Goal: Task Accomplishment & Management: Complete application form

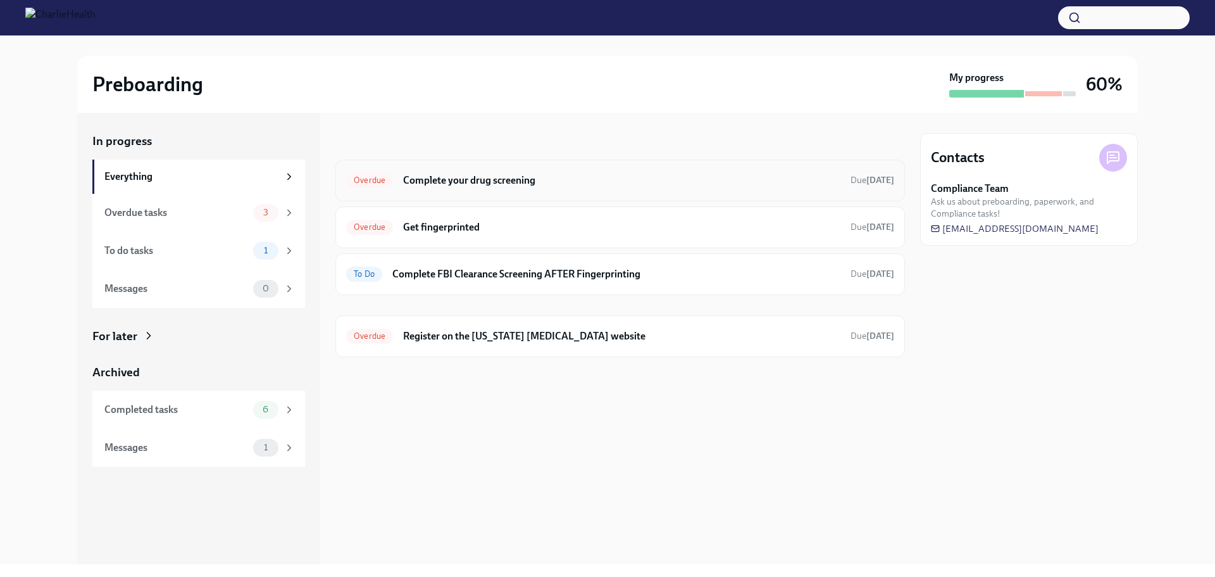
click at [732, 183] on h6 "Complete your drug screening" at bounding box center [621, 180] width 437 height 14
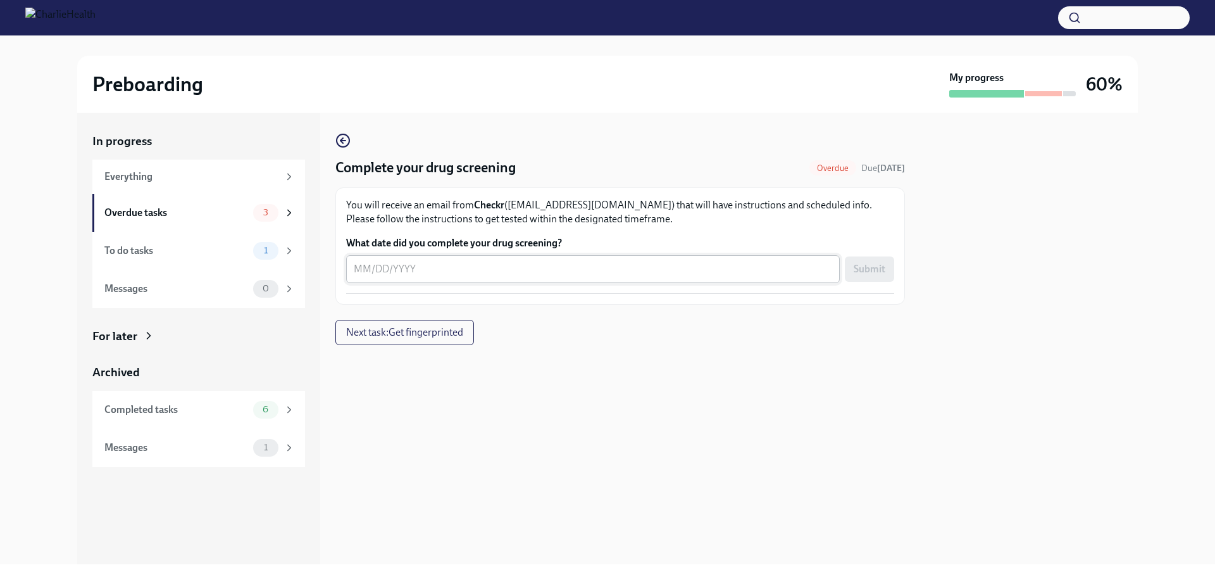
click at [489, 268] on textarea "What date did you complete your drug screening?" at bounding box center [593, 268] width 478 height 15
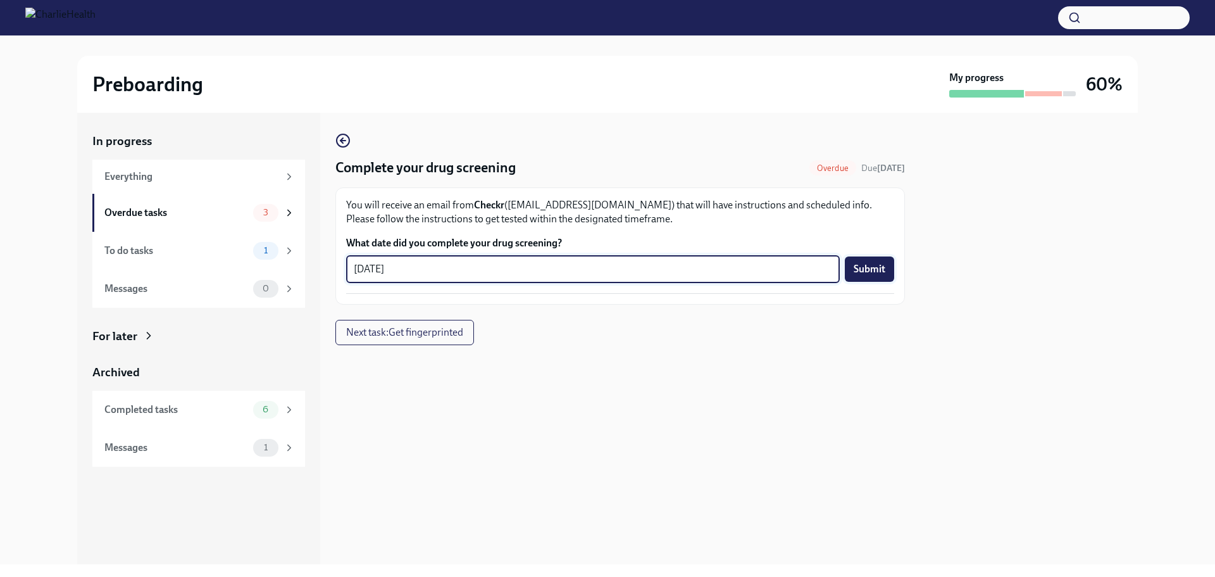
type textarea "[DATE]"
click at [870, 273] on span "Submit" at bounding box center [870, 269] width 32 height 13
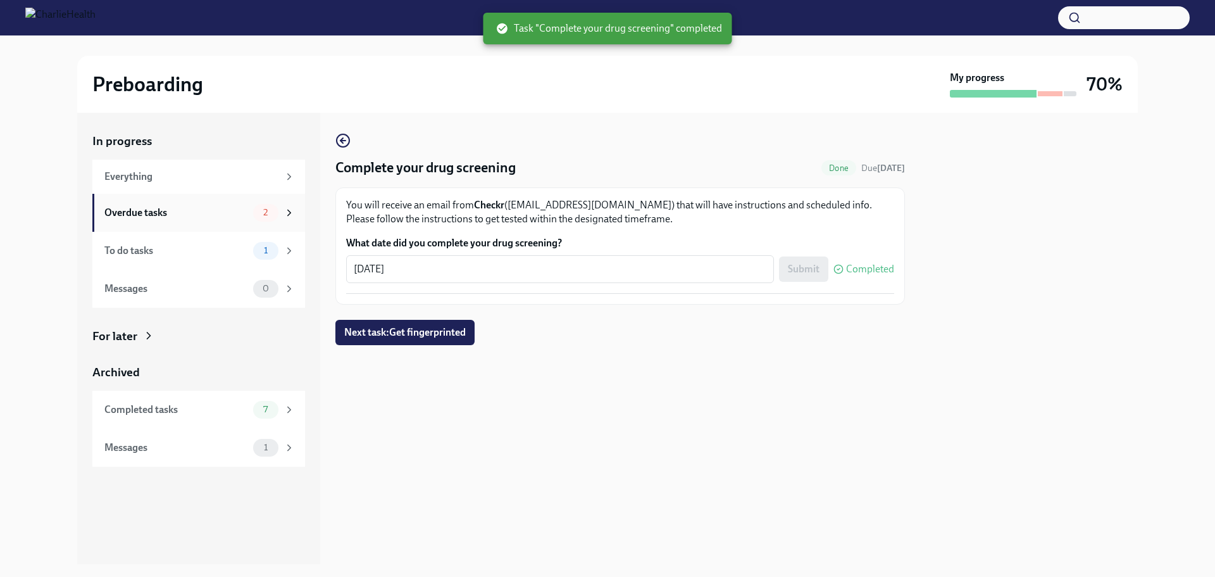
click at [189, 221] on div "Overdue tasks 2" at bounding box center [199, 213] width 190 height 18
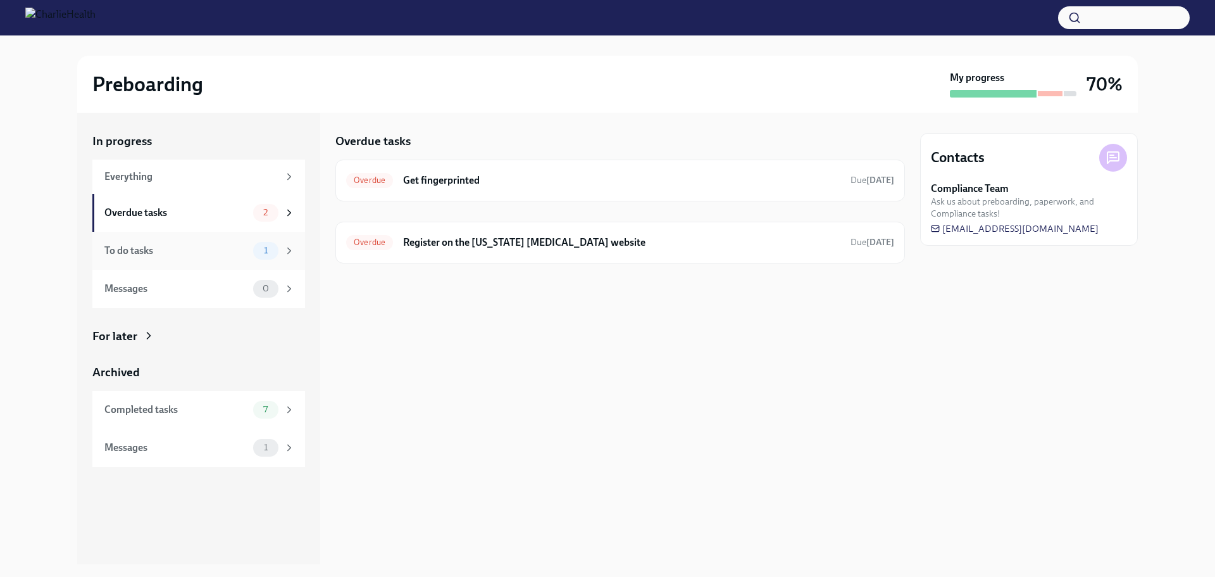
click at [195, 253] on div "To do tasks" at bounding box center [176, 251] width 144 height 14
click at [203, 209] on div "Overdue tasks" at bounding box center [176, 213] width 144 height 14
click at [181, 244] on div "To do tasks" at bounding box center [176, 251] width 144 height 14
click at [181, 224] on div "Overdue tasks 2" at bounding box center [198, 213] width 213 height 38
click at [193, 184] on div "Everything" at bounding box center [198, 176] width 213 height 34
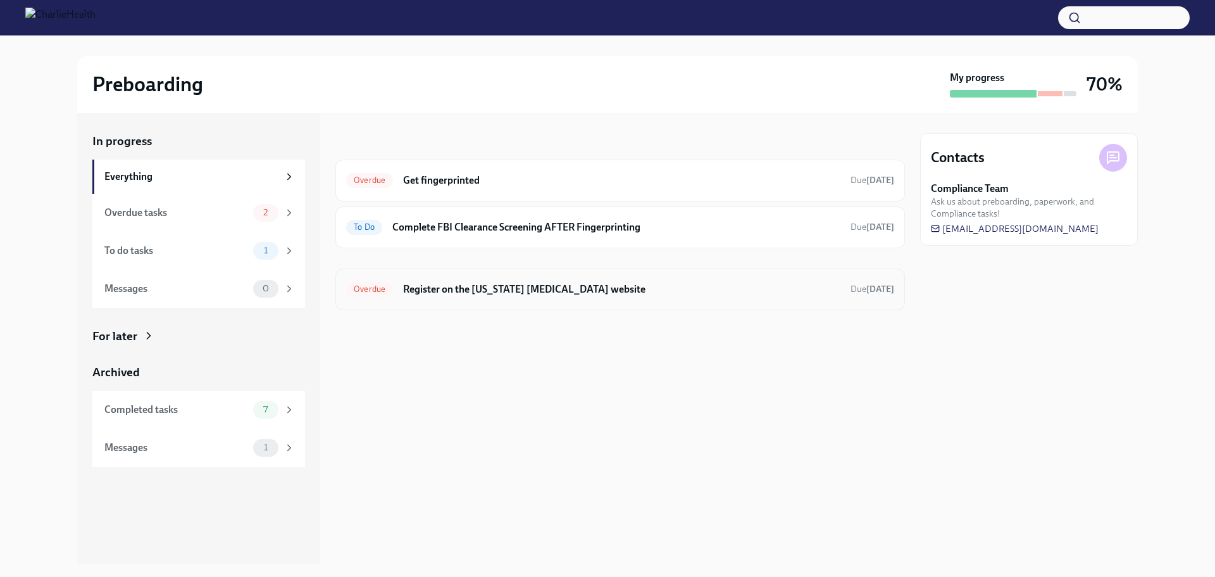
click at [349, 284] on span "Overdue" at bounding box center [369, 288] width 47 height 9
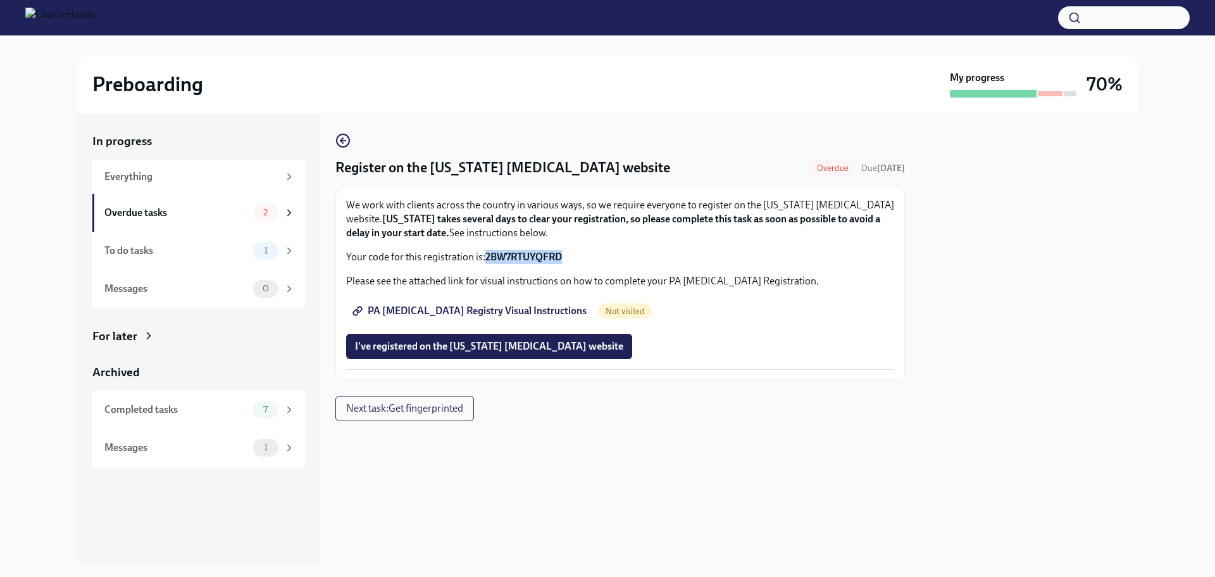
drag, startPoint x: 565, startPoint y: 253, endPoint x: 489, endPoint y: 255, distance: 76.6
click at [489, 255] on p "Your code for this registration is: 2BW7RTUYQFRD" at bounding box center [620, 257] width 548 height 14
copy strong "2BW7RTUYQFRD"
click at [482, 306] on span "PA [MEDICAL_DATA] Registry Visual Instructions" at bounding box center [471, 310] width 232 height 13
